Goal: Information Seeking & Learning: Check status

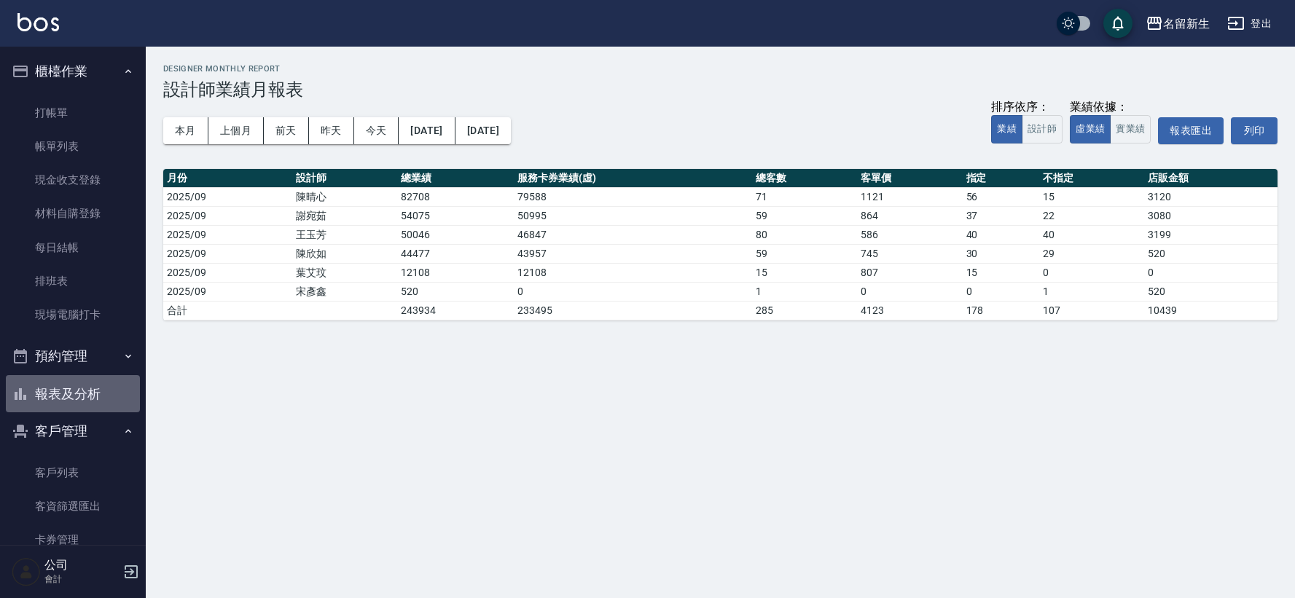
click at [97, 404] on button "報表及分析" at bounding box center [73, 394] width 134 height 38
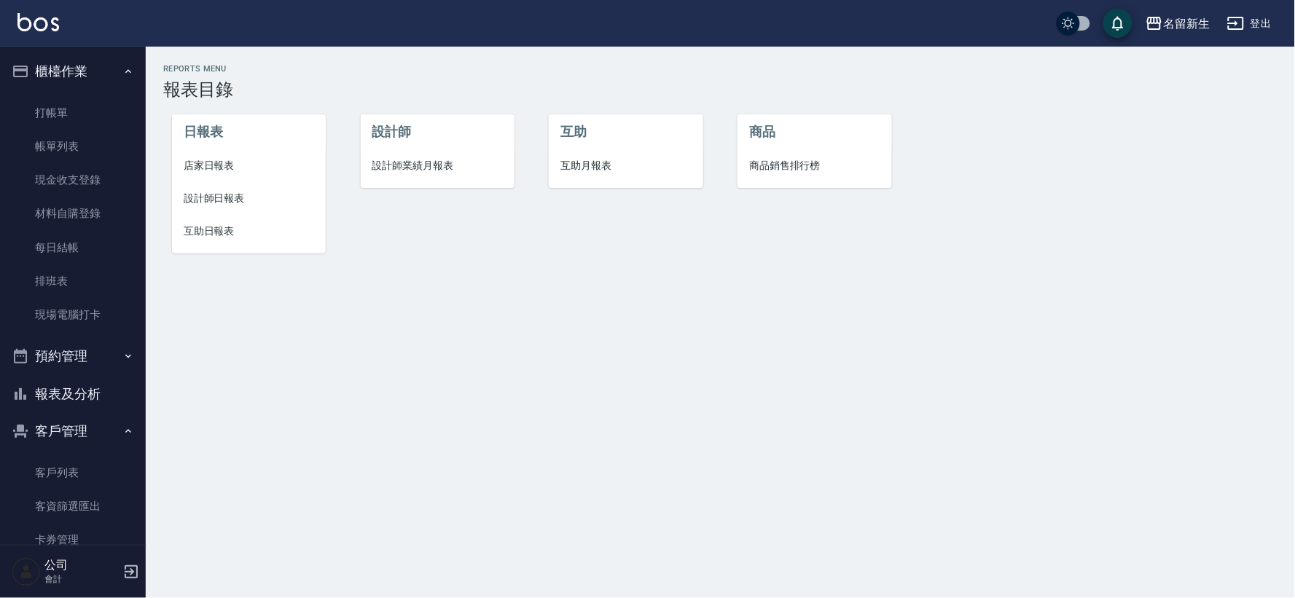
click at [236, 156] on li "店家日報表" at bounding box center [249, 165] width 154 height 33
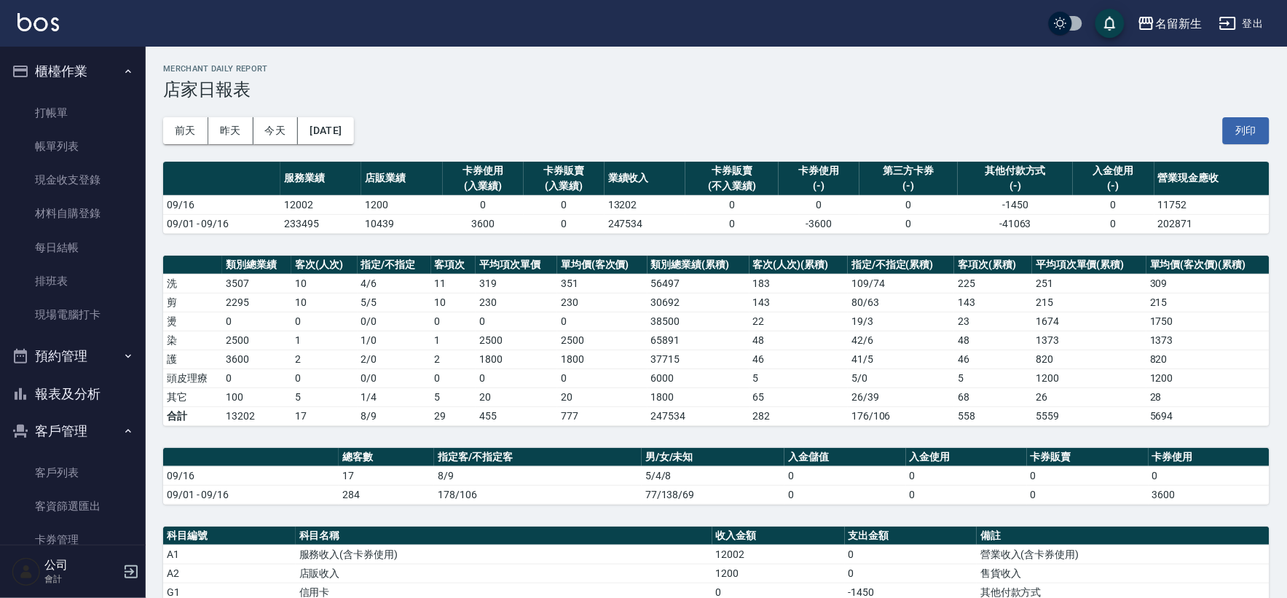
click at [25, 360] on icon "button" at bounding box center [20, 356] width 17 height 17
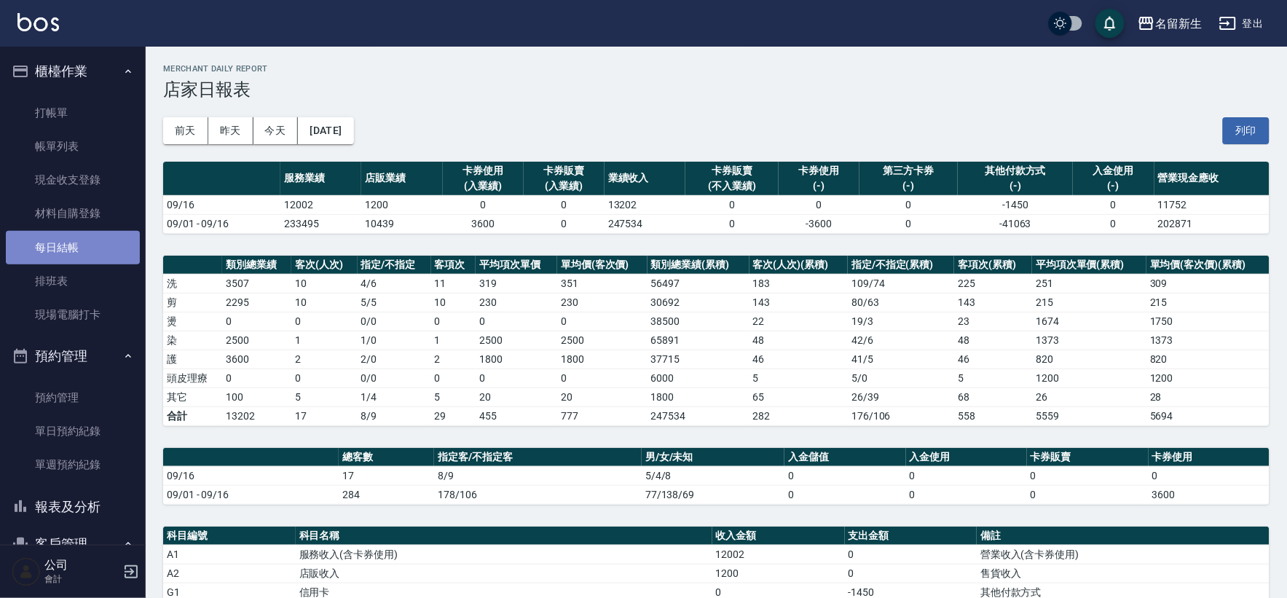
click at [86, 242] on link "每日結帳" at bounding box center [73, 248] width 134 height 34
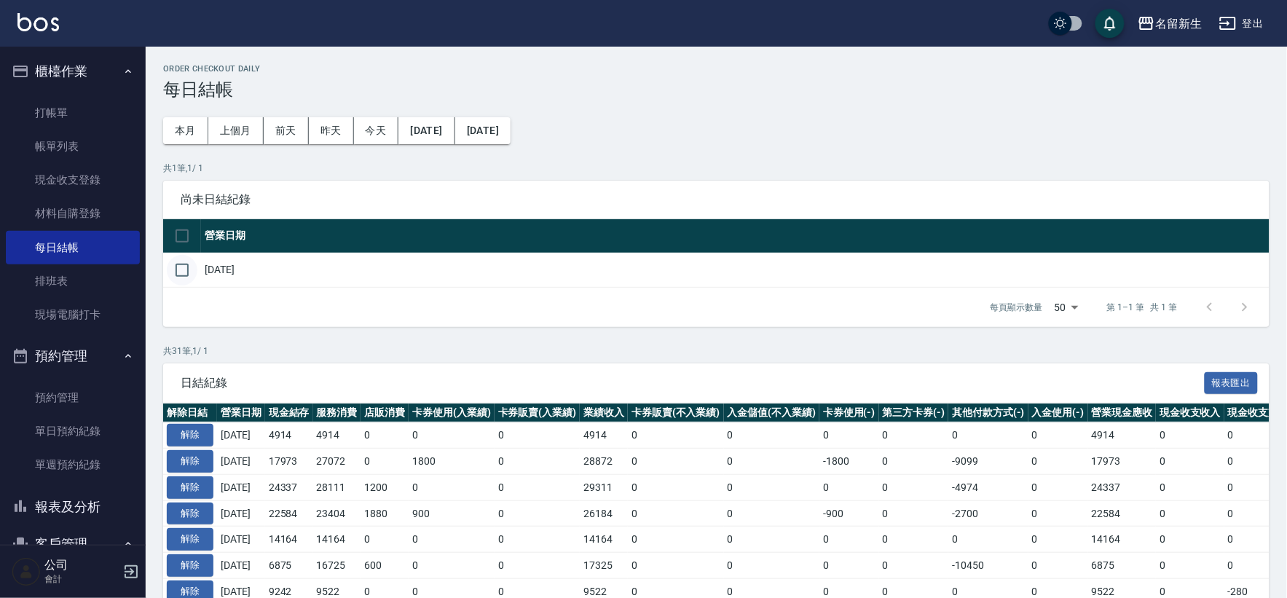
click at [178, 281] on input "checkbox" at bounding box center [182, 270] width 31 height 31
checkbox input "true"
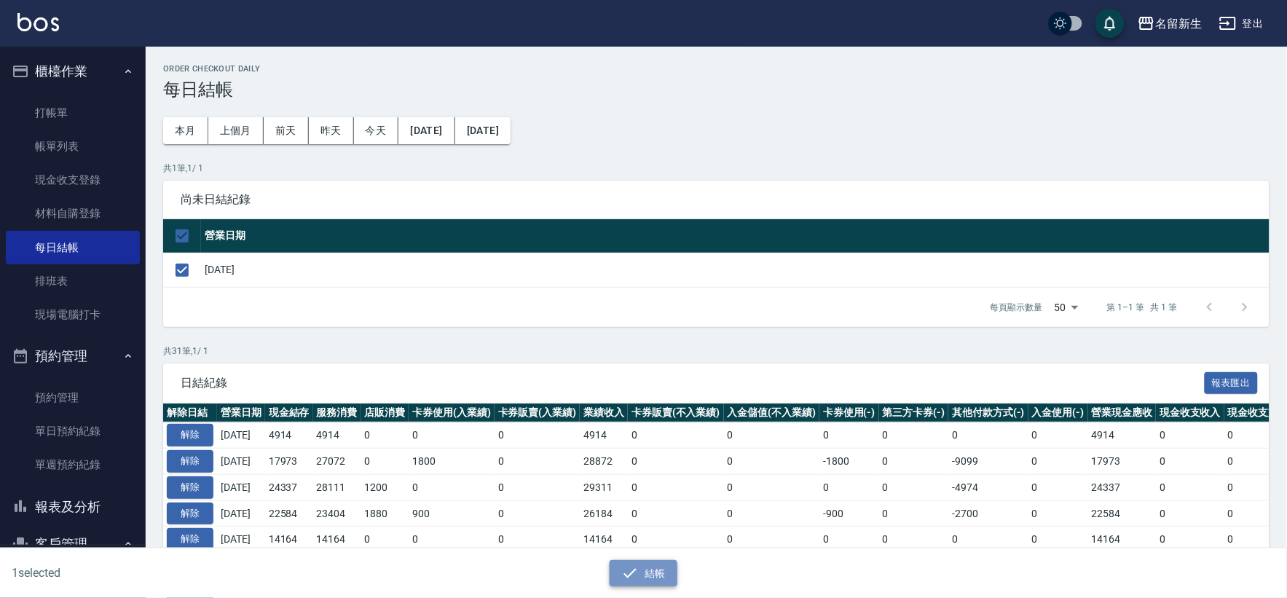
click at [644, 573] on button "結帳" at bounding box center [644, 573] width 68 height 27
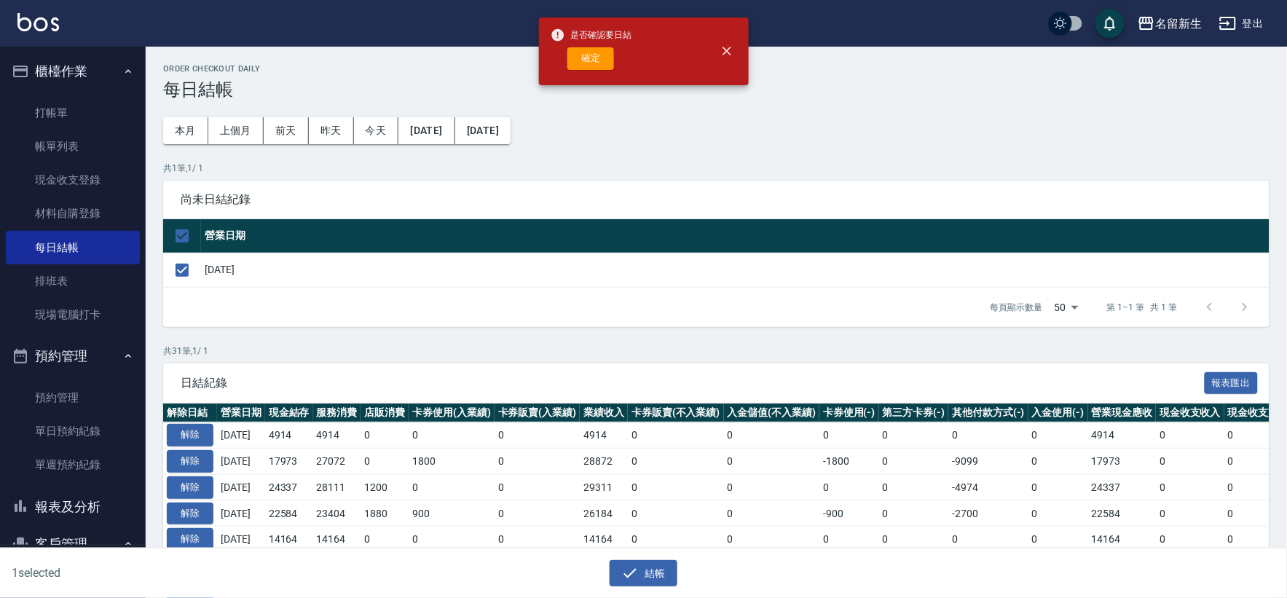
click at [615, 62] on div "確定" at bounding box center [592, 58] width 82 height 23
click at [605, 62] on button "確定" at bounding box center [591, 58] width 47 height 23
checkbox input "false"
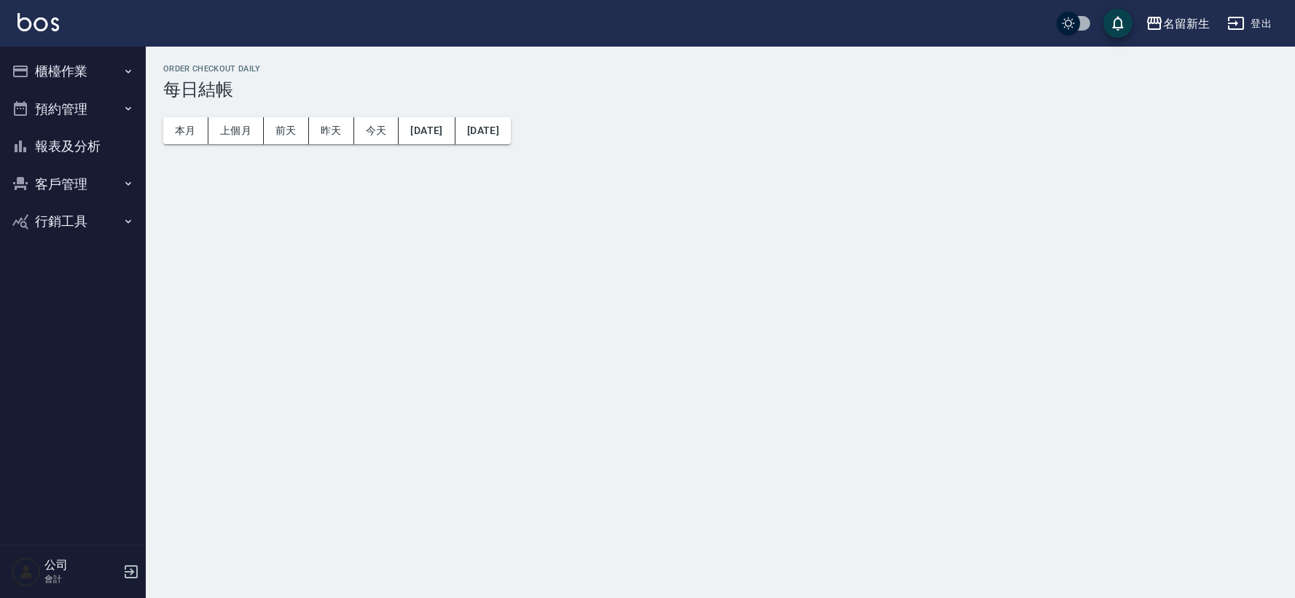
click at [98, 148] on button "報表及分析" at bounding box center [73, 147] width 134 height 38
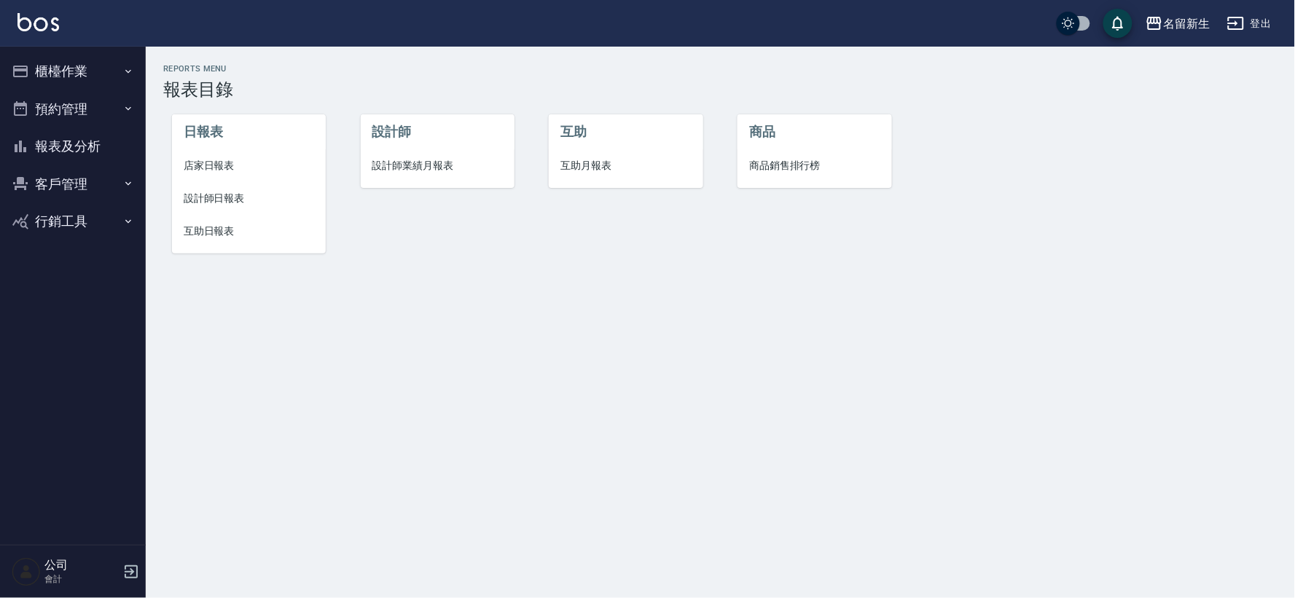
click at [221, 163] on span "店家日報表" at bounding box center [249, 165] width 130 height 15
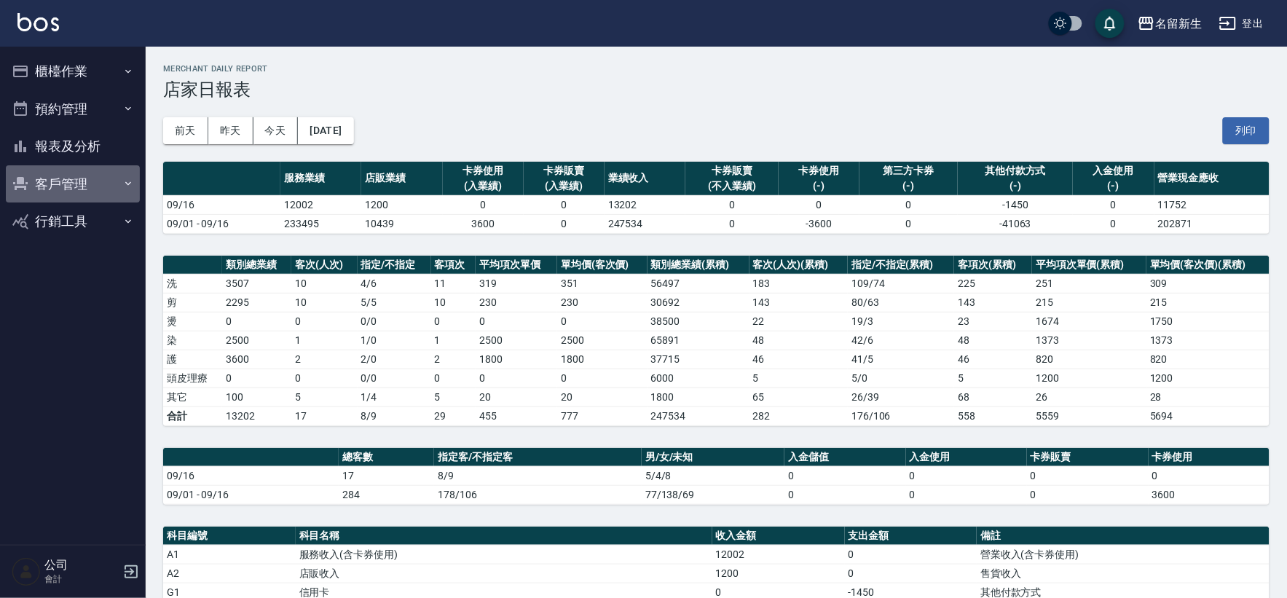
click at [87, 177] on button "客戶管理" at bounding box center [73, 184] width 134 height 38
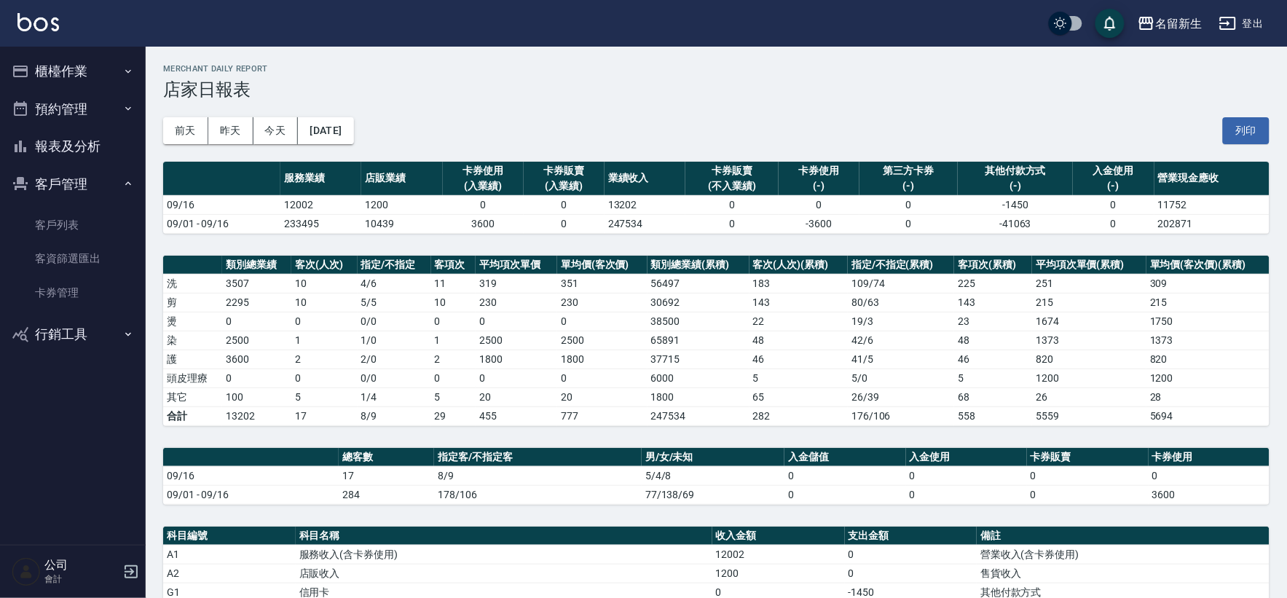
click at [114, 139] on button "報表及分析" at bounding box center [73, 147] width 134 height 38
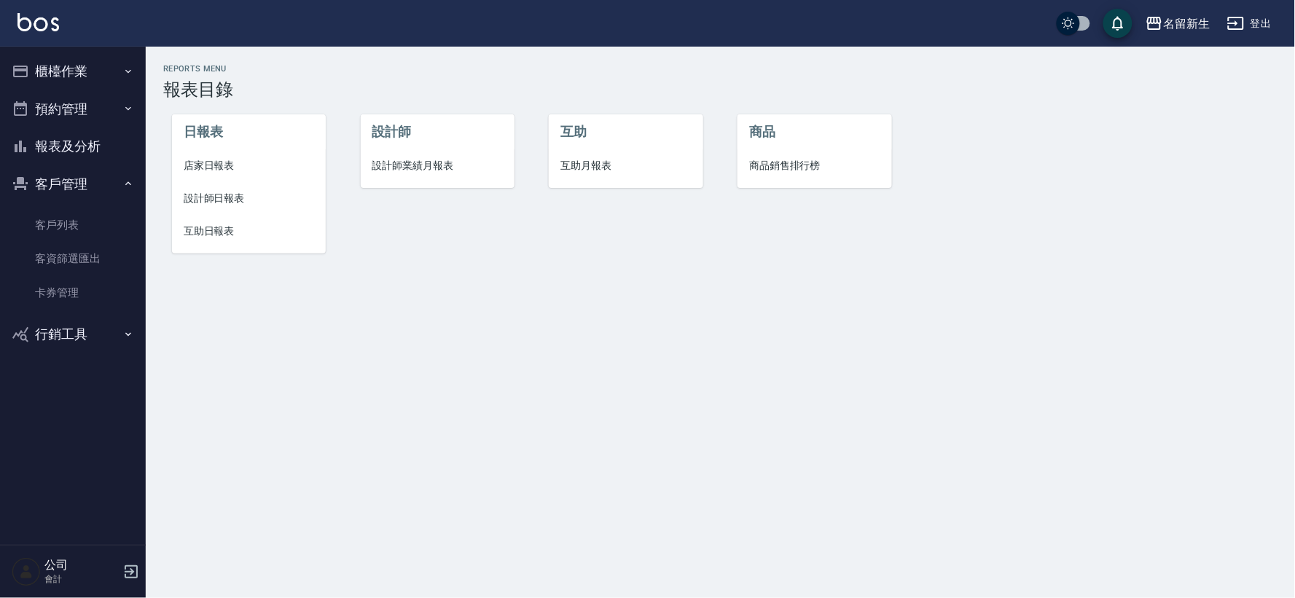
click at [554, 157] on li "互助月報表" at bounding box center [626, 165] width 154 height 33
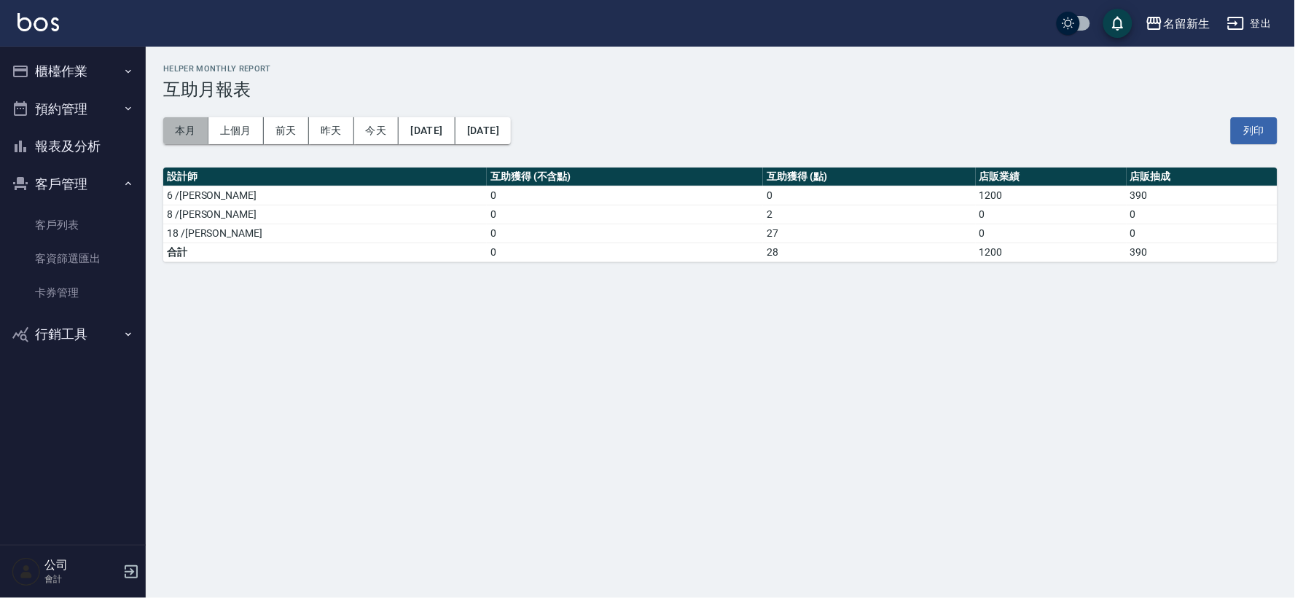
click at [180, 121] on button "本月" at bounding box center [185, 130] width 45 height 27
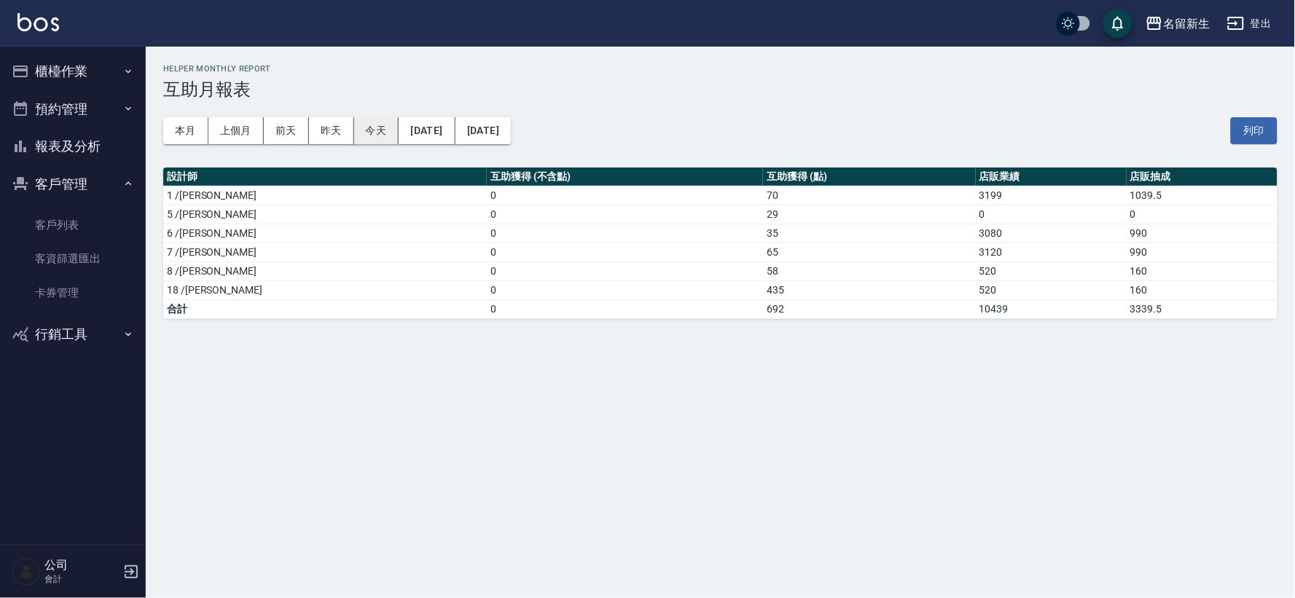
click at [388, 128] on button "今天" at bounding box center [376, 130] width 45 height 27
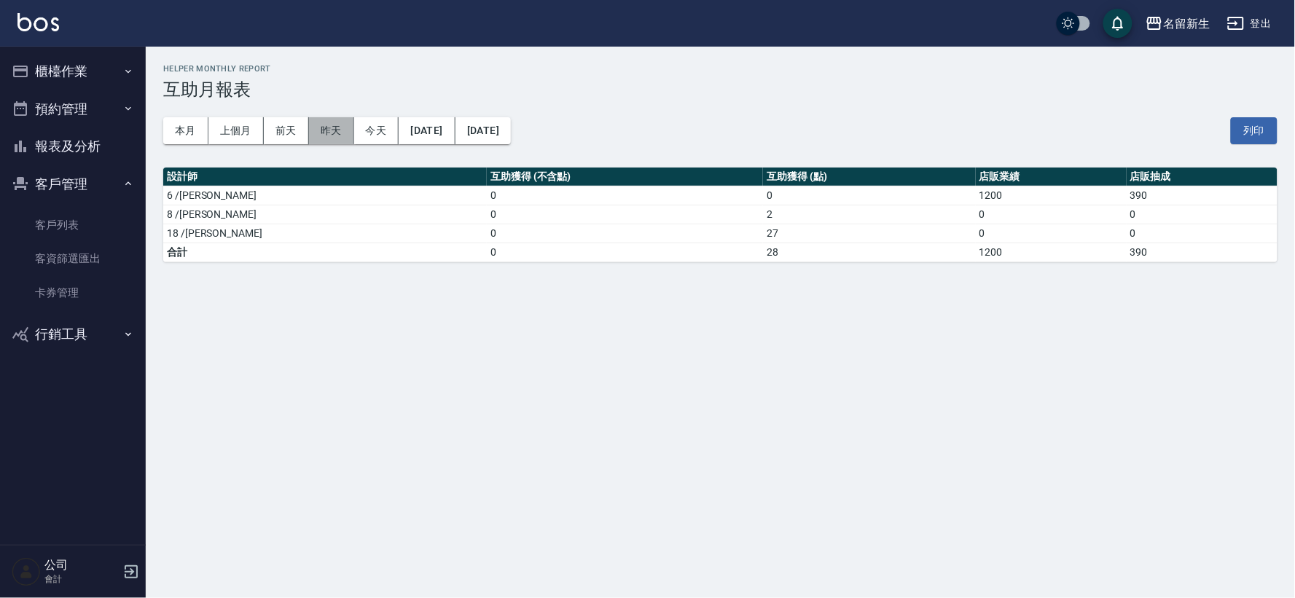
click at [337, 133] on button "昨天" at bounding box center [331, 130] width 45 height 27
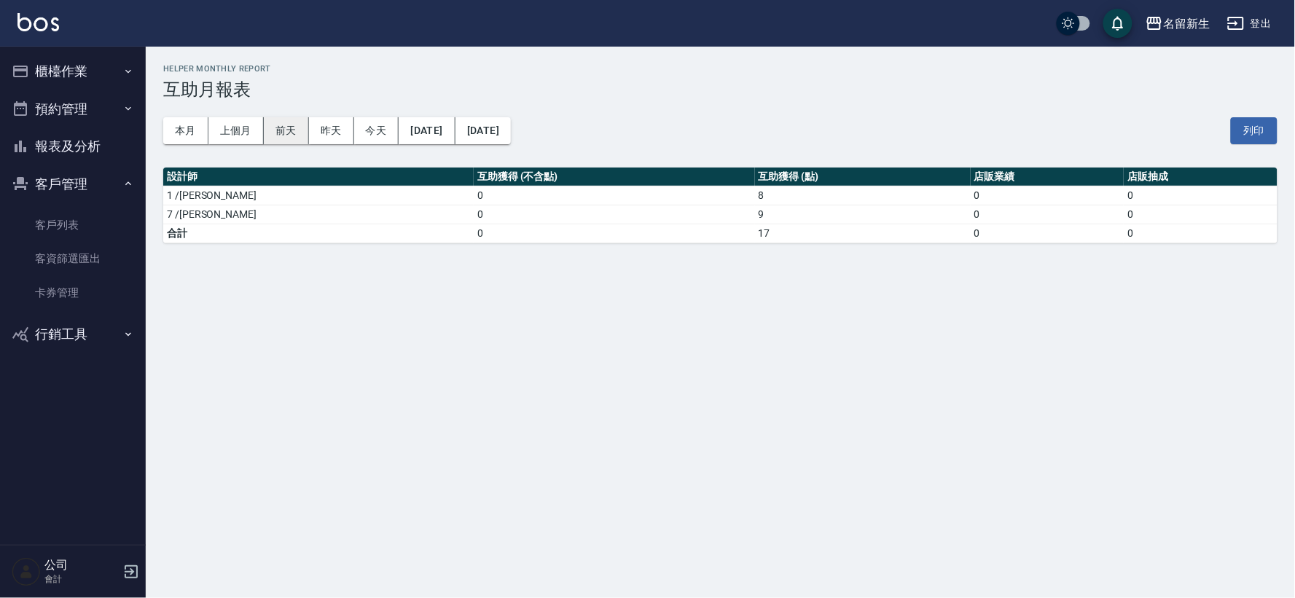
click at [270, 133] on button "前天" at bounding box center [286, 130] width 45 height 27
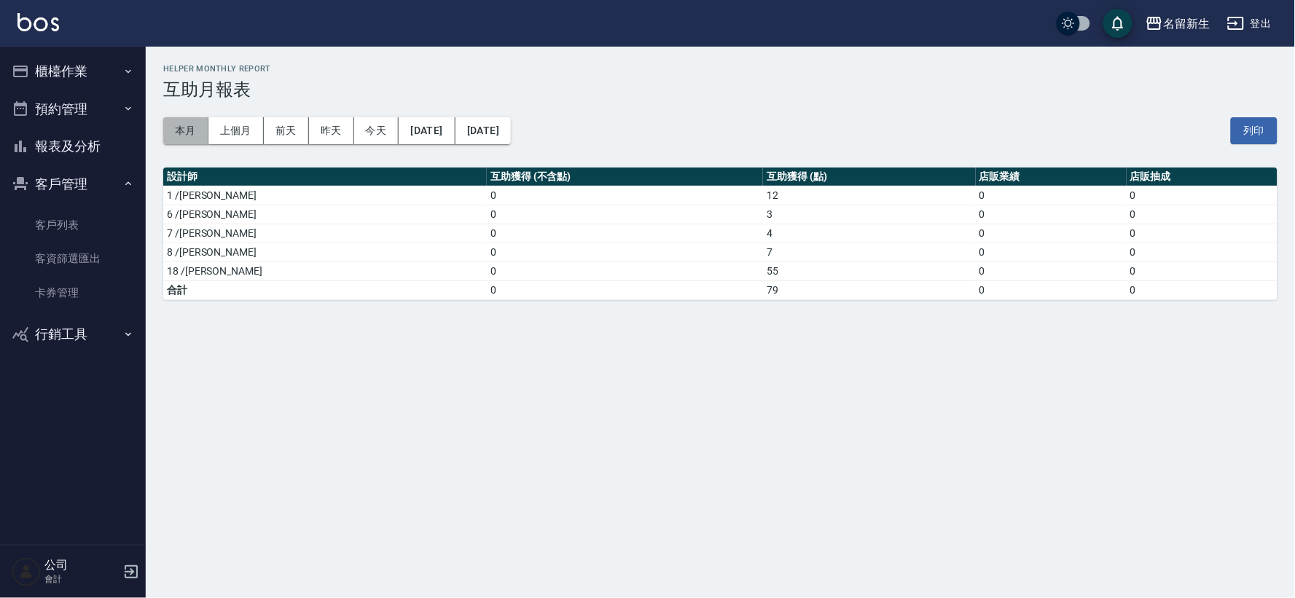
click at [192, 136] on button "本月" at bounding box center [185, 130] width 45 height 27
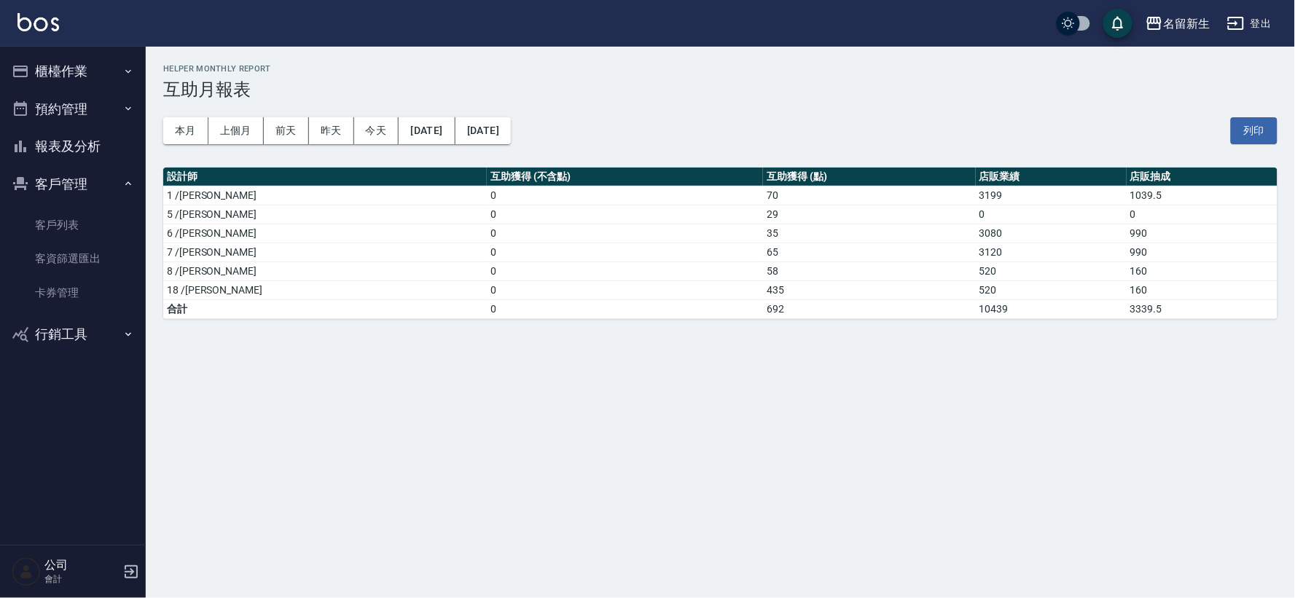
click at [55, 156] on button "報表及分析" at bounding box center [73, 147] width 134 height 38
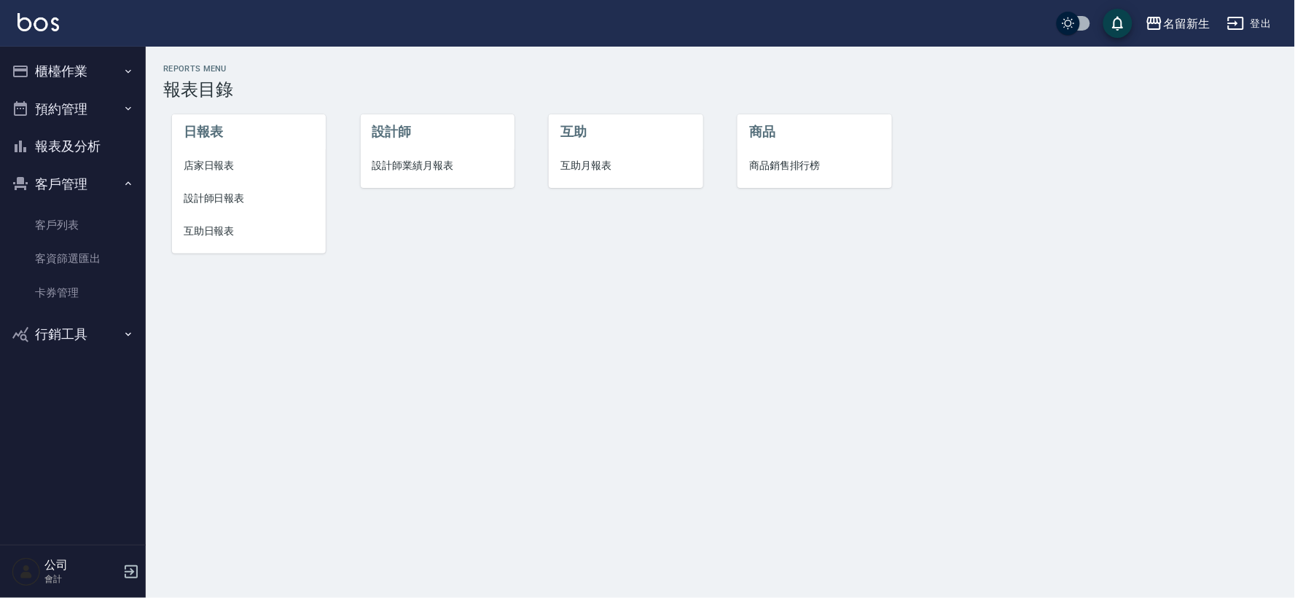
click at [206, 200] on span "設計師日報表" at bounding box center [249, 198] width 130 height 15
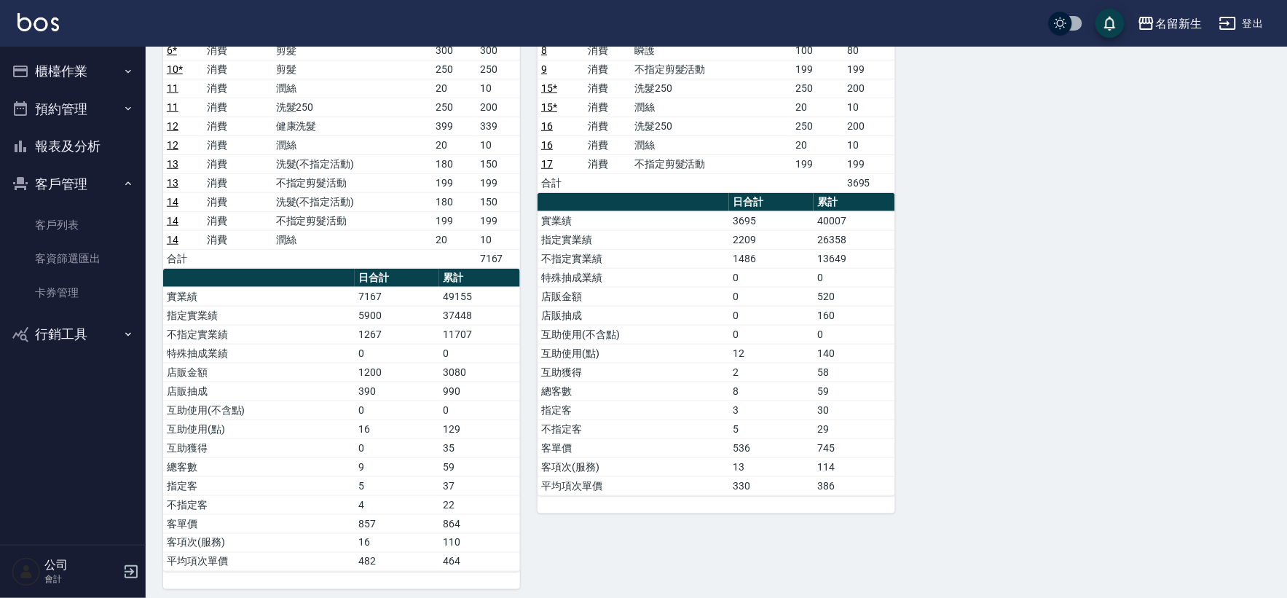
scroll to position [302, 0]
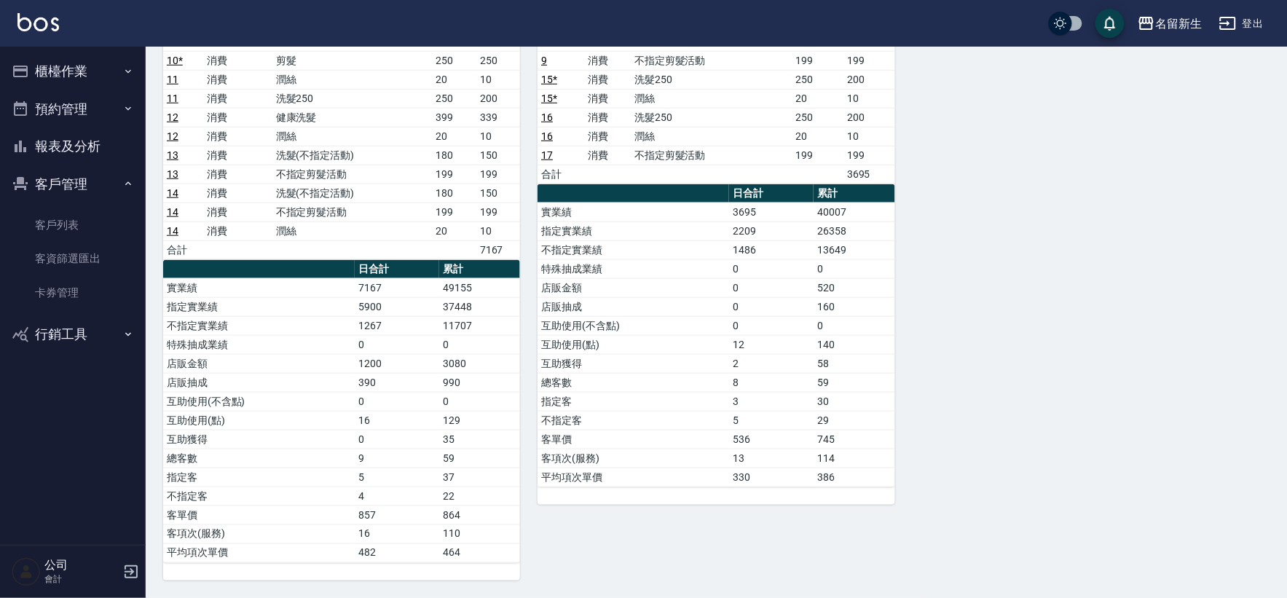
click at [1132, 187] on div "6 [PERSON_NAME] [PERSON_NAME] [DATE] 日報表 單號 類別 項目 金額 業績 1 * 消費 剪髮 250 250 2 * 消…" at bounding box center [708, 212] width 1124 height 737
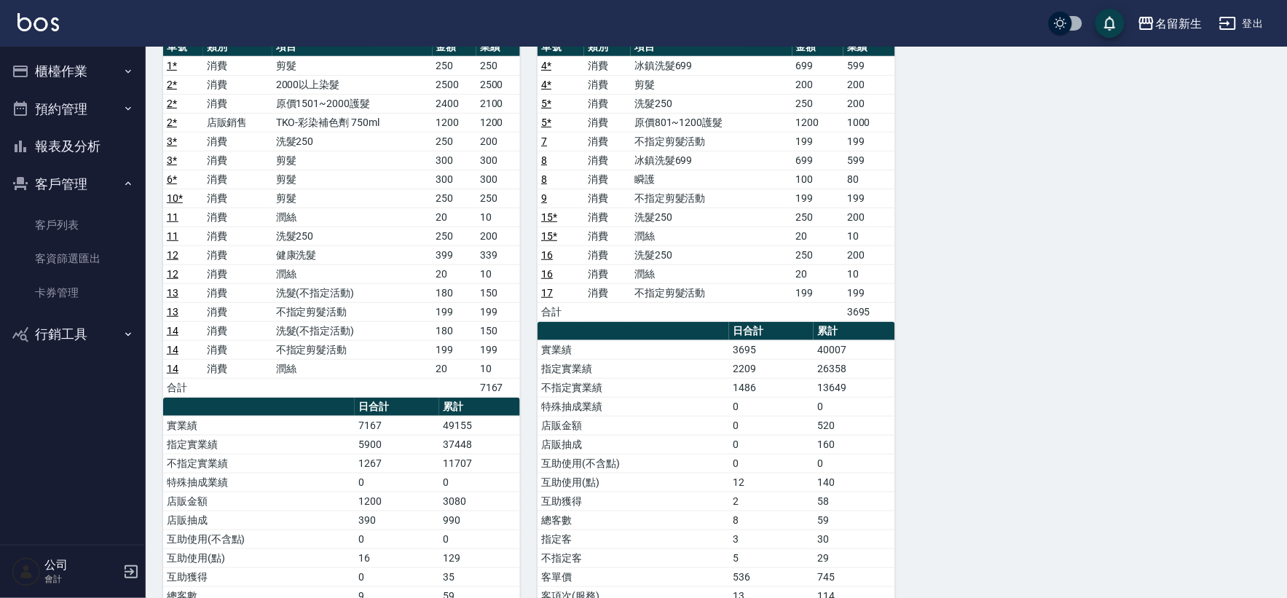
scroll to position [0, 0]
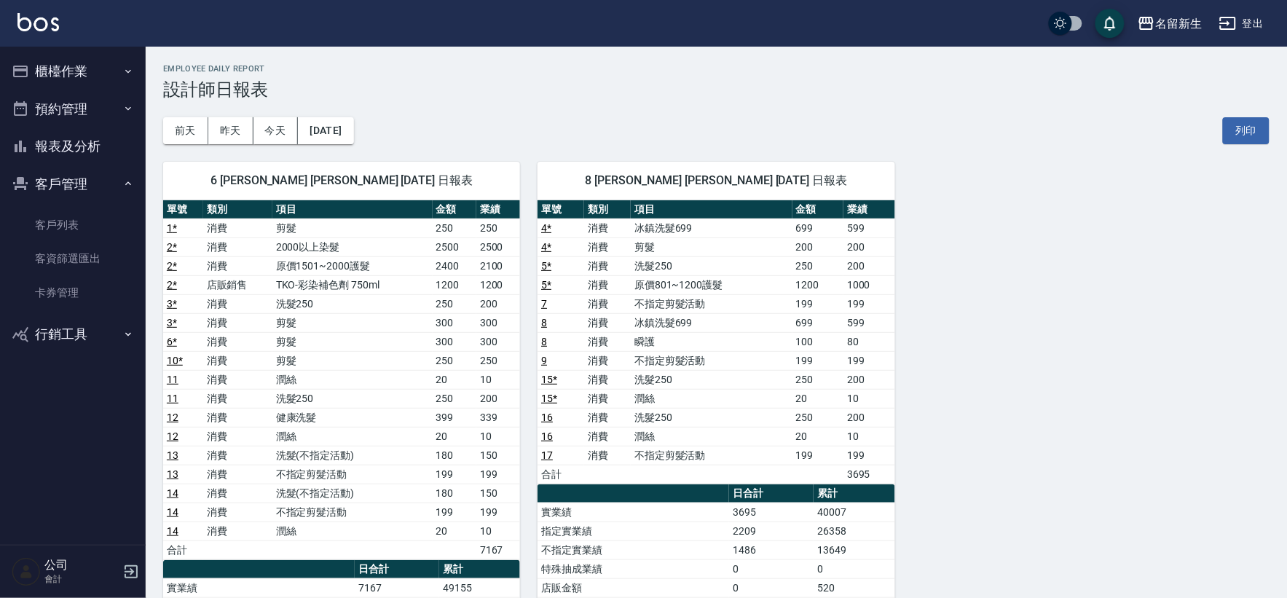
click at [93, 152] on button "報表及分析" at bounding box center [73, 147] width 134 height 38
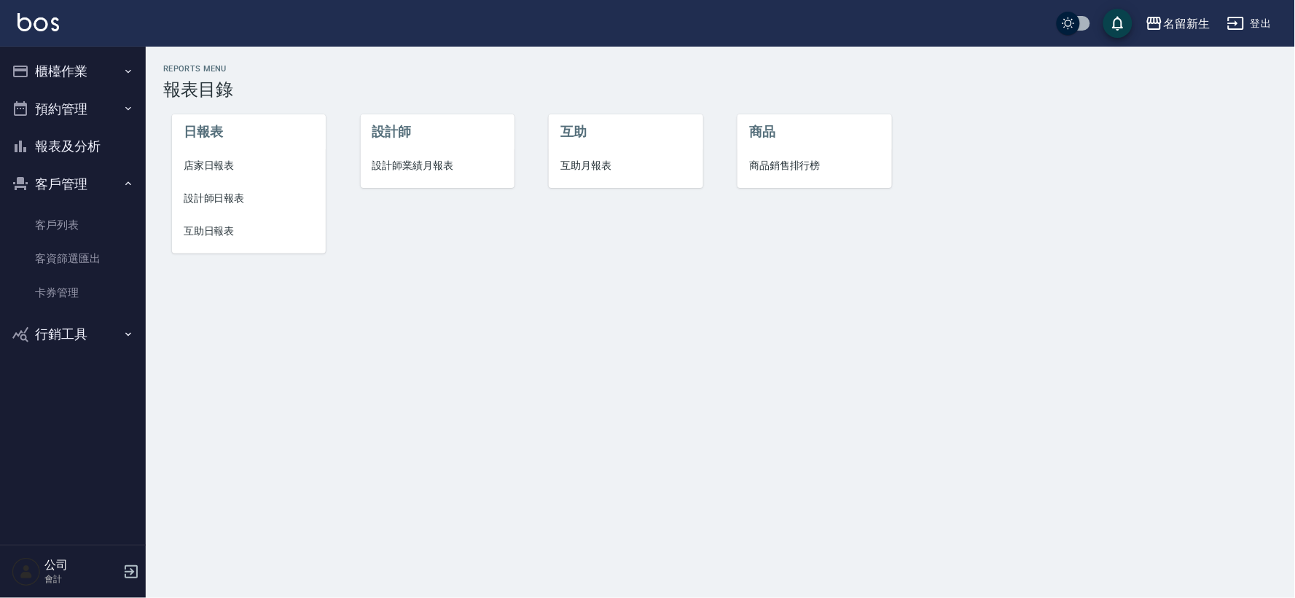
click at [212, 231] on span "互助日報表" at bounding box center [249, 231] width 130 height 15
